Goal: Information Seeking & Learning: Learn about a topic

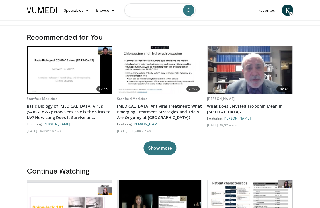
click at [151, 16] on input "Search topics, interventions" at bounding box center [159, 10] width 71 height 14
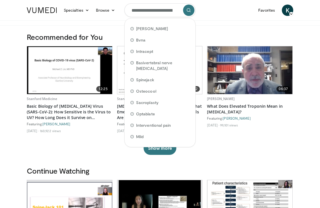
type input "**********"
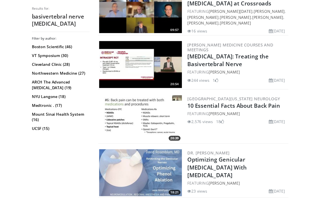
scroll to position [943, 0]
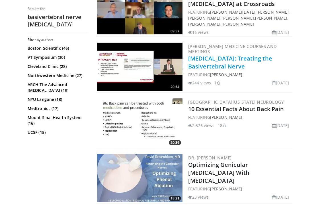
click at [234, 55] on link "Low Back Pain: Treating the Basivertebral Nerve" at bounding box center [230, 63] width 84 height 16
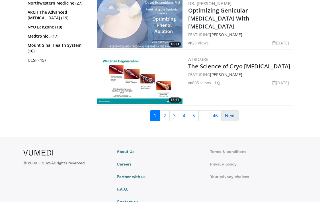
scroll to position [1097, 0]
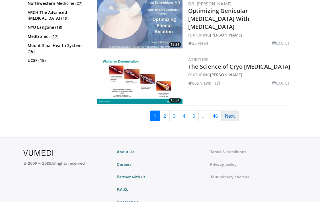
click at [230, 110] on link "Next" at bounding box center [229, 115] width 17 height 11
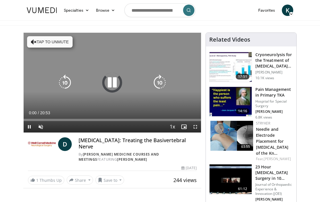
click at [41, 43] on button "Tap to unmute" at bounding box center [50, 41] width 46 height 11
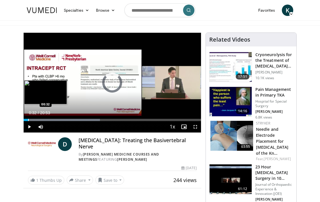
click at [28, 120] on div "Progress Bar" at bounding box center [28, 120] width 1 height 2
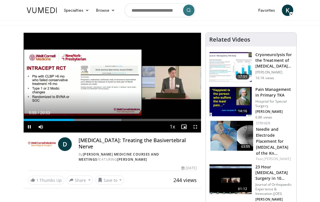
click at [196, 126] on span "Video Player" at bounding box center [195, 126] width 11 height 11
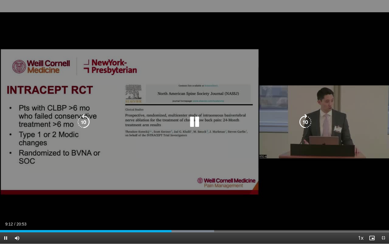
click at [83, 122] on icon "Video Player" at bounding box center [84, 122] width 16 height 16
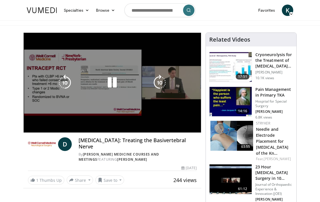
click at [134, 82] on div "Video Player" at bounding box center [112, 82] width 106 height 11
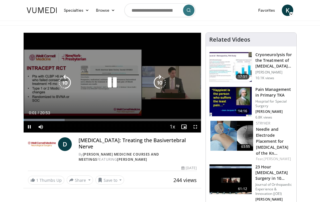
click at [117, 82] on icon "Video Player" at bounding box center [112, 83] width 16 height 16
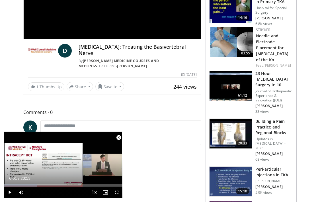
scroll to position [94, 0]
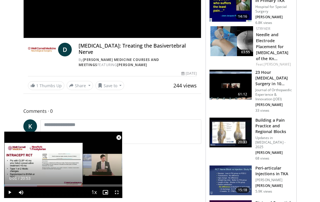
click at [119, 137] on span "Video Player" at bounding box center [118, 137] width 11 height 11
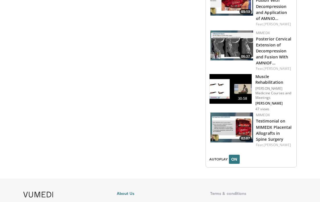
scroll to position [764, 0]
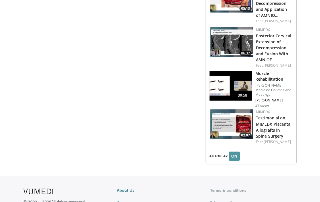
click at [234, 151] on button "ON" at bounding box center [234, 155] width 11 height 9
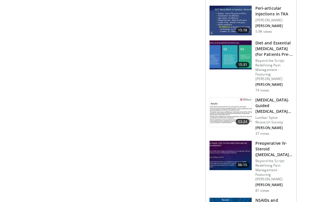
scroll to position [254, 0]
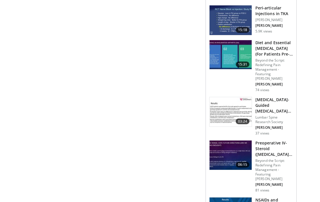
click at [224, 159] on img at bounding box center [230, 155] width 42 height 30
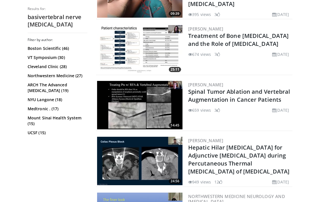
scroll to position [844, 0]
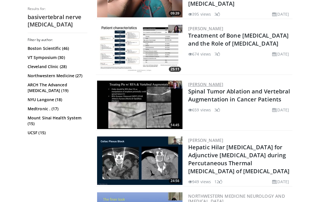
click at [211, 81] on link "Douglas Beall" at bounding box center [205, 84] width 35 height 6
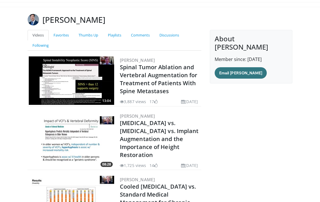
scroll to position [18, 0]
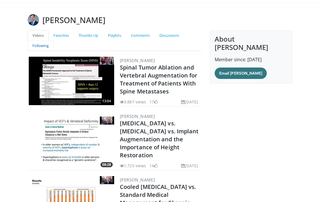
click at [34, 45] on link "Following" at bounding box center [41, 45] width 26 height 11
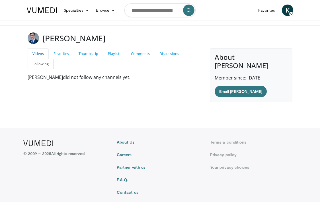
click at [35, 54] on link "Videos" at bounding box center [38, 53] width 21 height 11
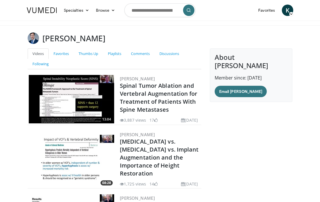
click at [55, 38] on h3 "Douglas Beall" at bounding box center [73, 37] width 63 height 11
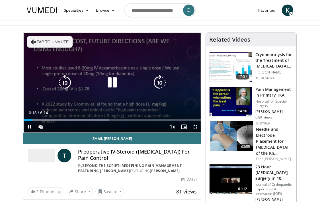
click at [56, 41] on button "Tap to unmute" at bounding box center [50, 41] width 46 height 11
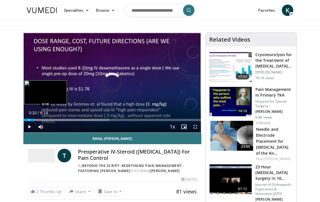
click at [29, 119] on div "Progress Bar" at bounding box center [29, 120] width 1 height 2
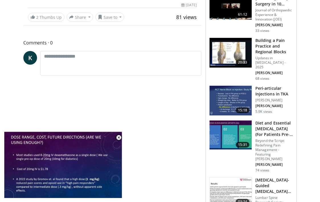
scroll to position [184, 0]
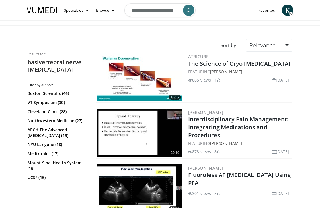
scroll to position [845, 0]
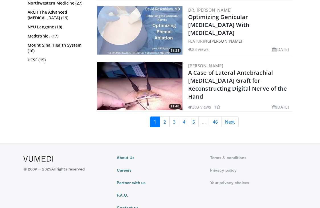
scroll to position [1091, 0]
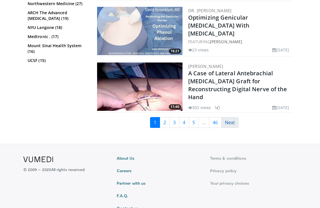
click at [232, 117] on link "Next" at bounding box center [229, 122] width 17 height 11
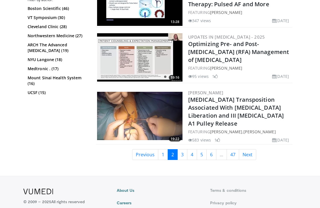
scroll to position [1338, 0]
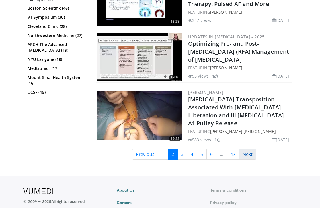
click at [248, 154] on link "Next" at bounding box center [247, 154] width 17 height 11
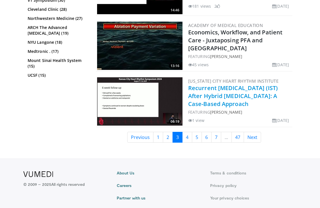
scroll to position [1236, 0]
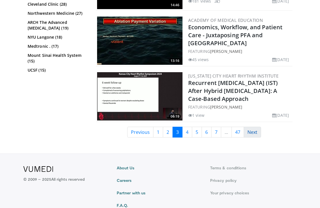
click at [252, 127] on link "Next" at bounding box center [252, 132] width 17 height 11
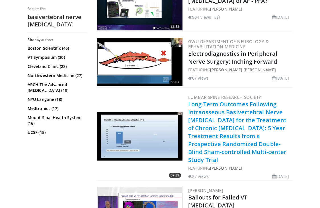
scroll to position [575, 0]
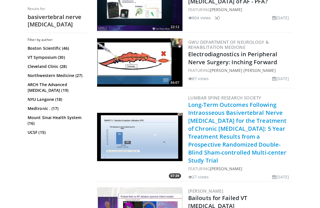
click at [218, 126] on link "Long-Term Outcomes Following Intraosseous Basivertebral Nerve [MEDICAL_DATA] fo…" at bounding box center [237, 132] width 98 height 63
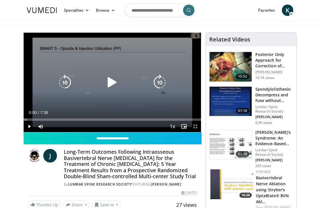
click at [110, 81] on icon "Video Player" at bounding box center [112, 83] width 16 height 16
click at [161, 84] on icon "Video Player" at bounding box center [160, 83] width 16 height 16
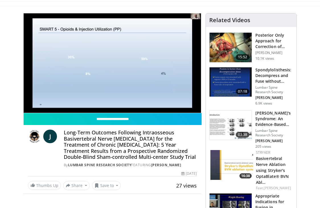
scroll to position [37, 0]
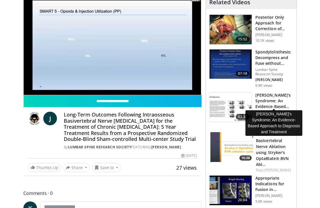
click at [268, 99] on h3 "[PERSON_NAME]'s Syndrome: An Evidence-Based Approach to Diagnosis and T…" at bounding box center [274, 100] width 38 height 17
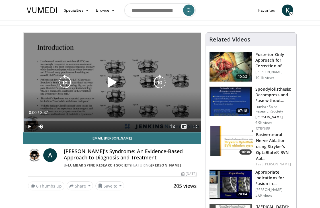
click at [107, 83] on icon "Video Player" at bounding box center [112, 83] width 16 height 16
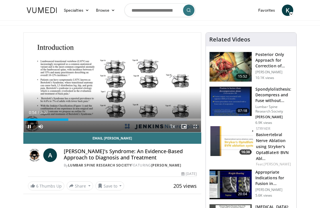
click at [196, 128] on span "Video Player" at bounding box center [195, 126] width 11 height 11
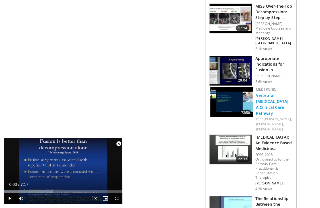
scroll to position [575, 0]
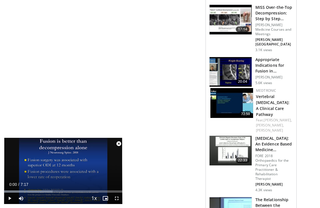
click at [268, 57] on h3 "Appropriate Indications for Fusion in [MEDICAL_DATA]" at bounding box center [274, 65] width 38 height 17
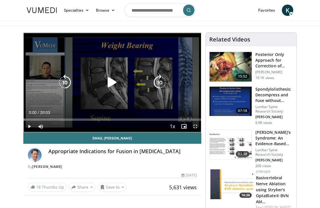
click at [114, 84] on icon "Video Player" at bounding box center [112, 83] width 16 height 16
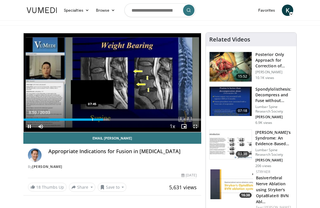
click at [92, 120] on div "Progress Bar" at bounding box center [92, 120] width 1 height 2
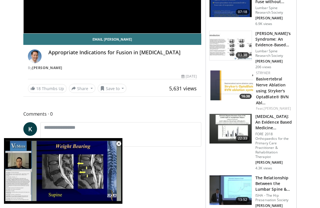
scroll to position [99, 0]
click at [234, 123] on img at bounding box center [230, 129] width 42 height 30
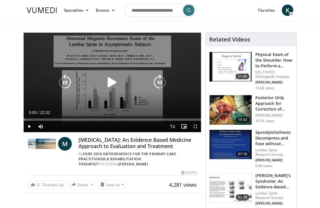
click at [107, 75] on icon "Video Player" at bounding box center [112, 83] width 16 height 16
click at [161, 84] on icon "Video Player" at bounding box center [160, 83] width 16 height 16
